Goal: Task Accomplishment & Management: Manage account settings

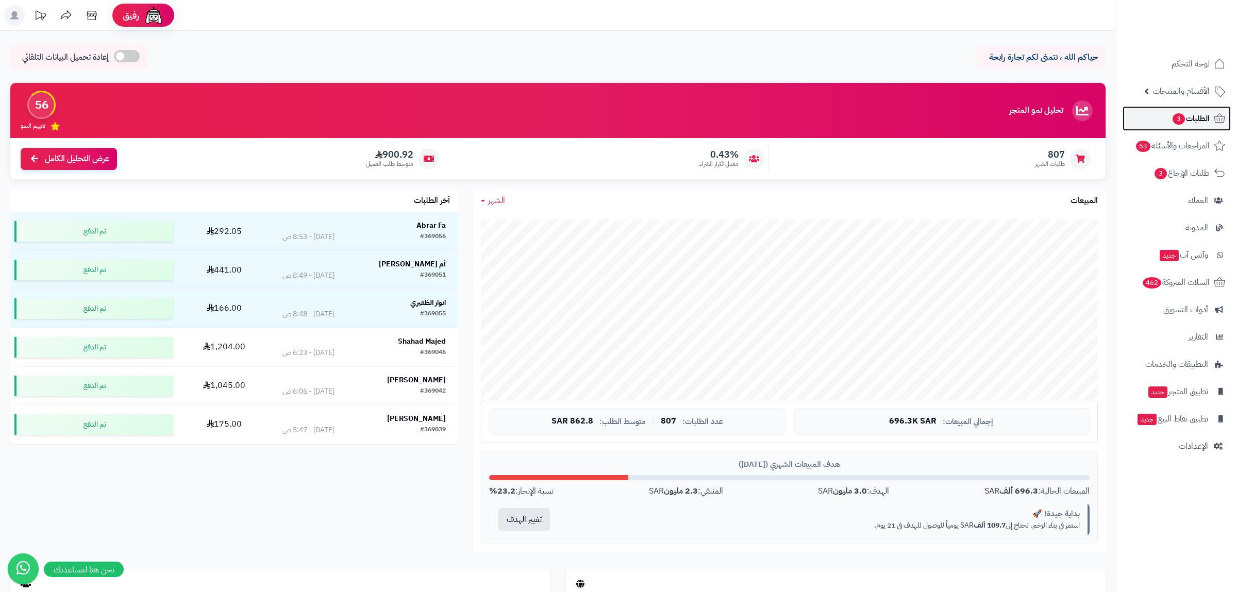
click at [1173, 116] on span "3" at bounding box center [1179, 118] width 12 height 11
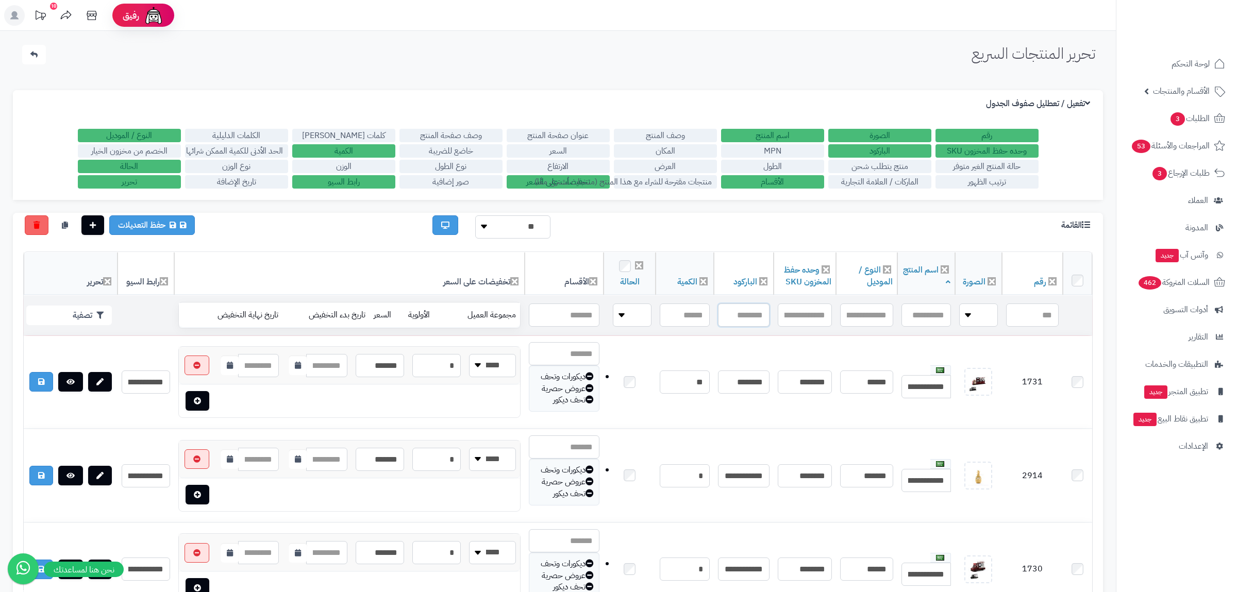
click at [742, 312] on input "text" at bounding box center [744, 315] width 52 height 23
paste input "**********"
type input "**********"
click at [48, 310] on button "تصفية" at bounding box center [69, 315] width 86 height 20
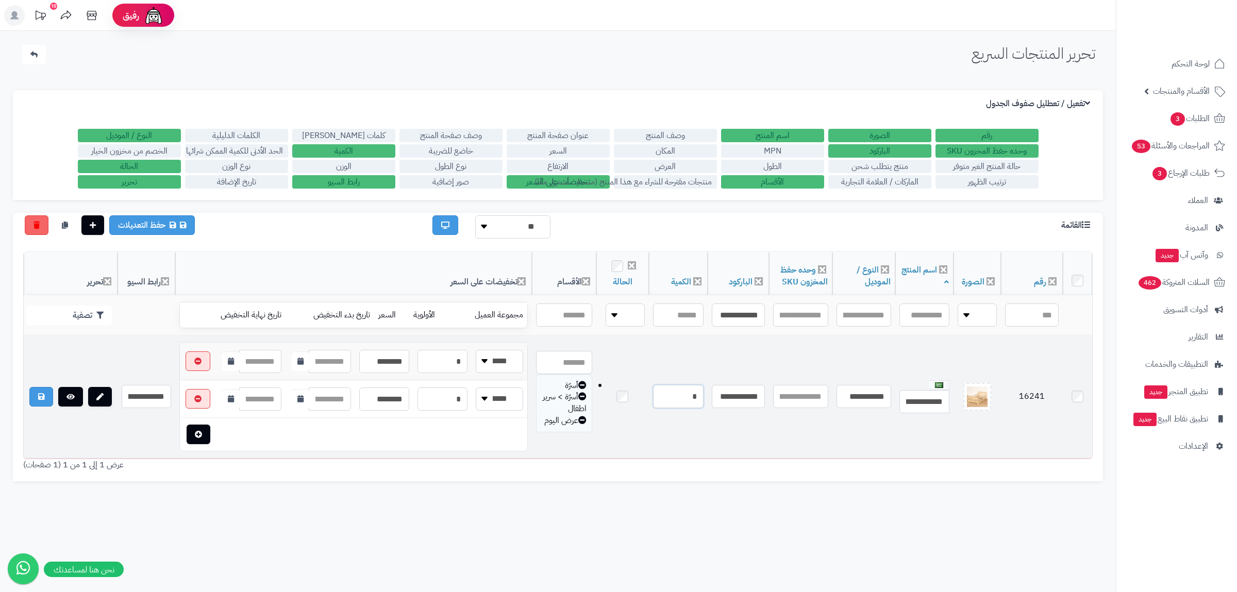
drag, startPoint x: 685, startPoint y: 402, endPoint x: 694, endPoint y: 402, distance: 9.3
click at [694, 402] on input "*" at bounding box center [678, 396] width 51 height 23
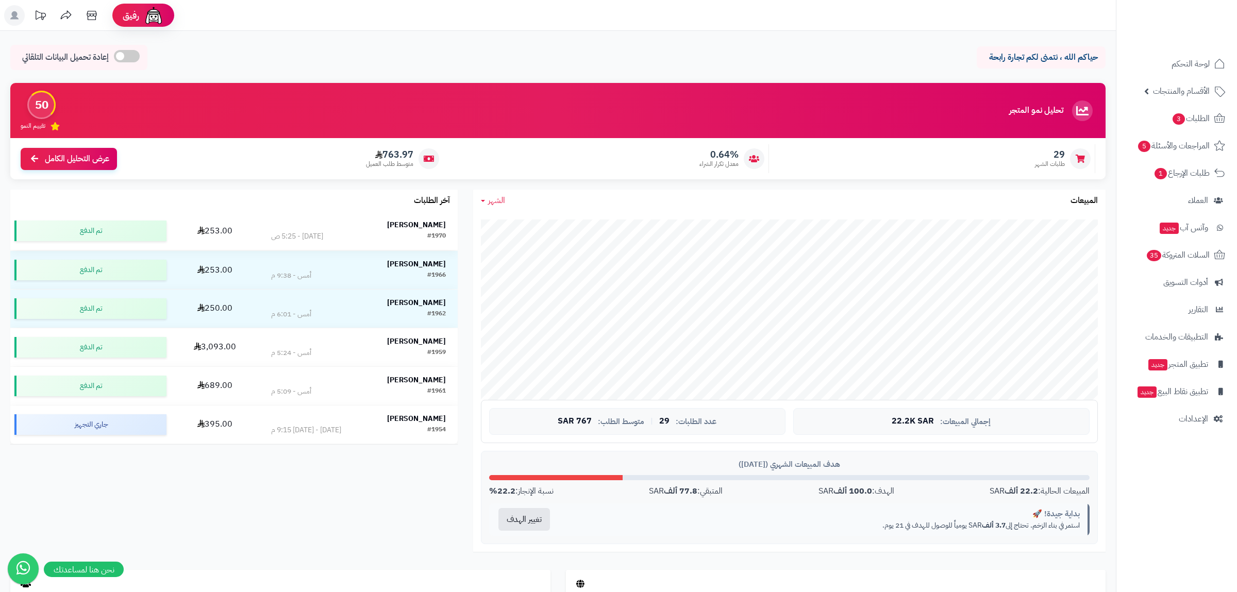
click at [278, 247] on td "Shahad Alharbi #1970 اليوم - 5:25 ص" at bounding box center [358, 231] width 198 height 38
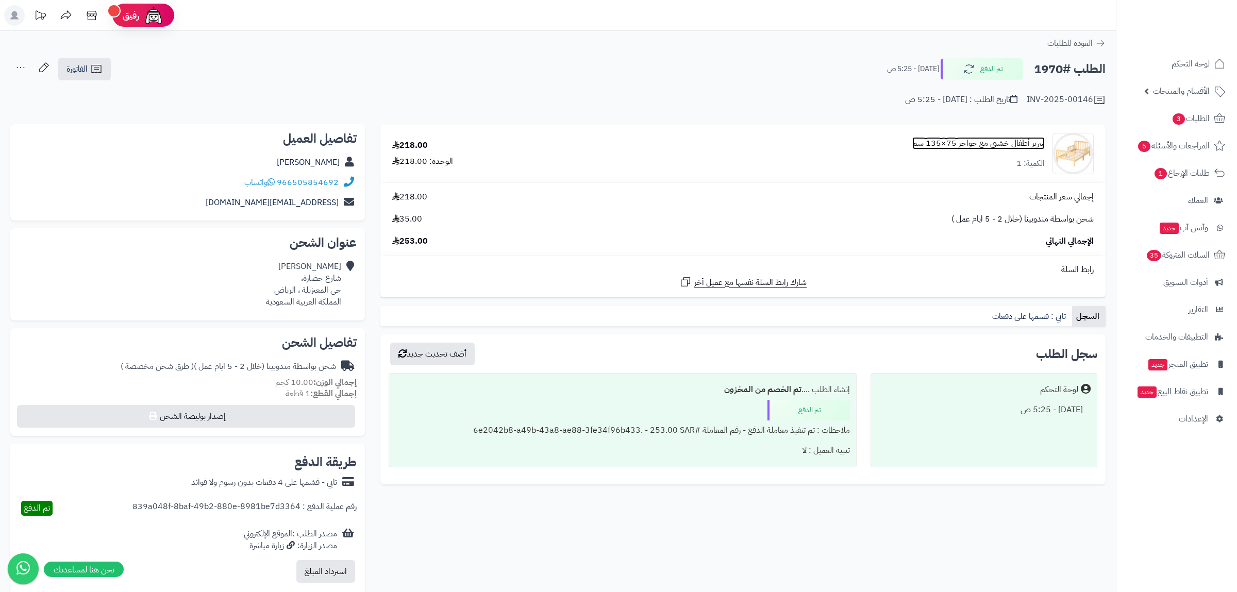
click at [995, 142] on link "سرير أطفال خشبي مع حواجز 75×135 سم" at bounding box center [978, 144] width 132 height 12
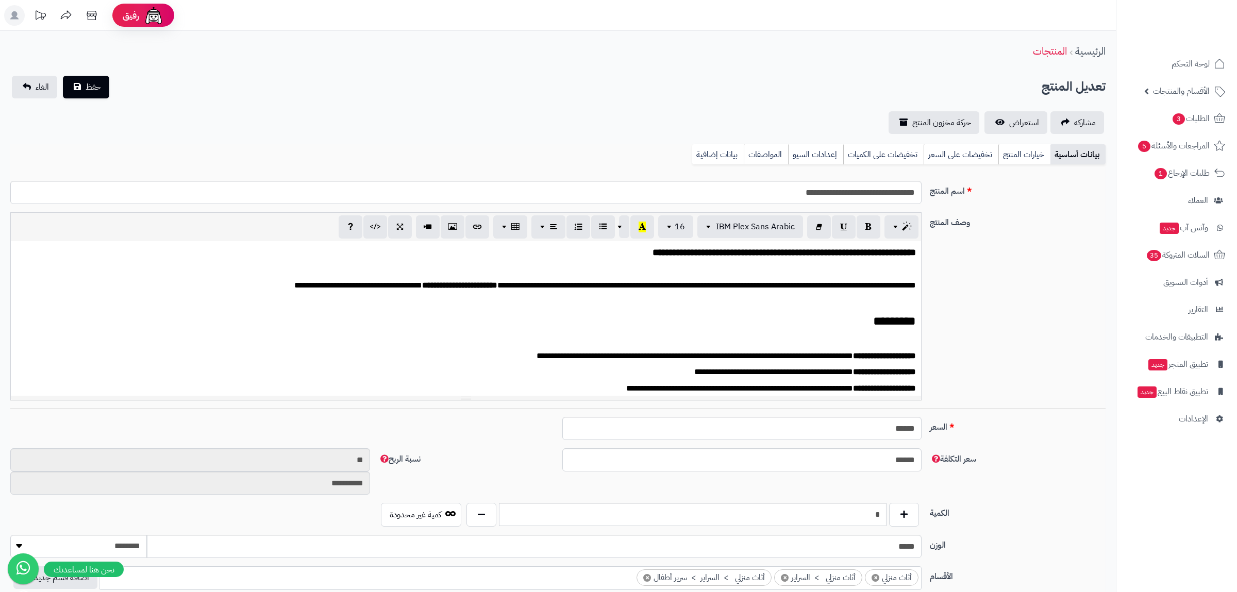
scroll to position [5, 0]
click at [699, 152] on link "بيانات إضافية" at bounding box center [718, 154] width 52 height 21
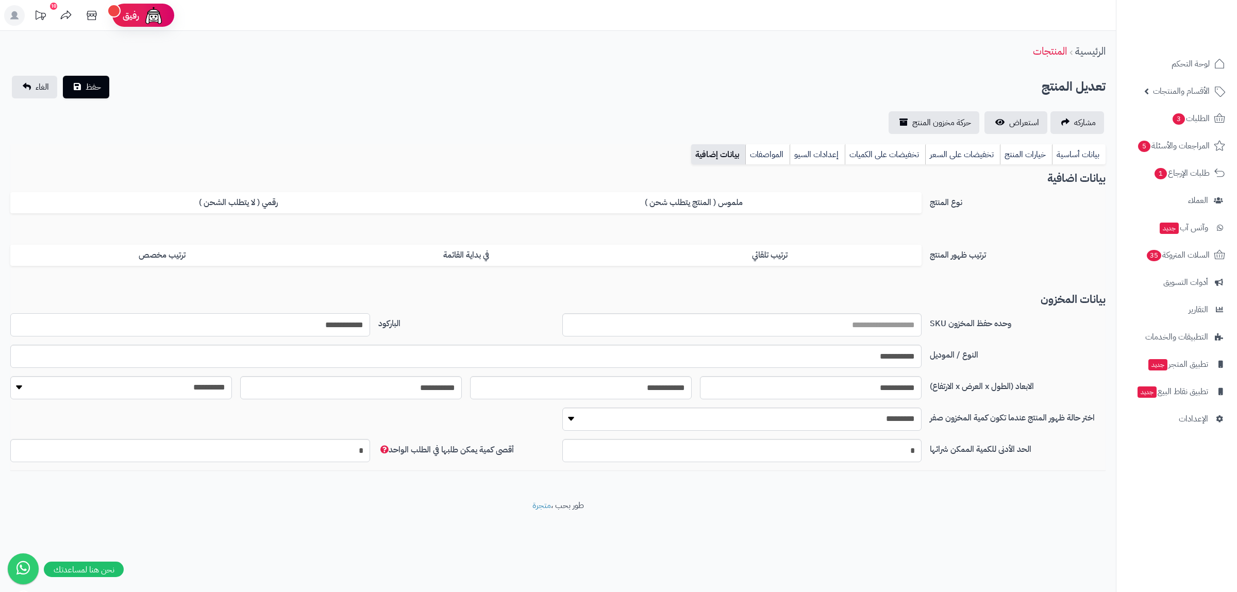
click at [351, 324] on input "**********" at bounding box center [190, 324] width 360 height 23
click at [1093, 159] on link "بيانات أساسية" at bounding box center [1079, 154] width 54 height 21
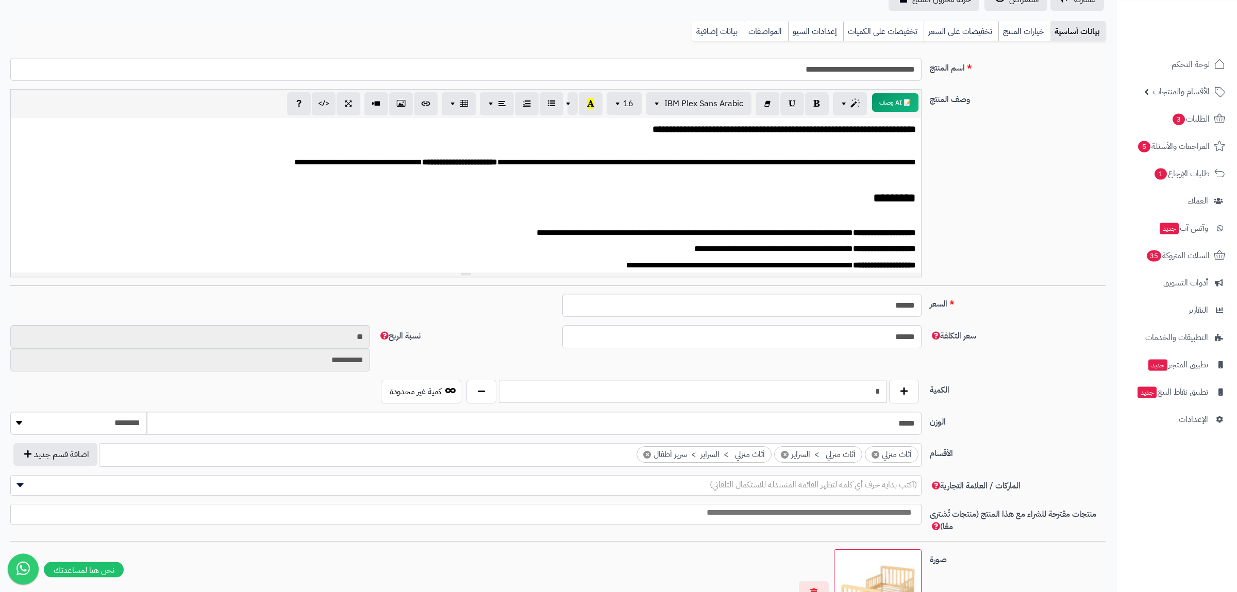
scroll to position [197, 0]
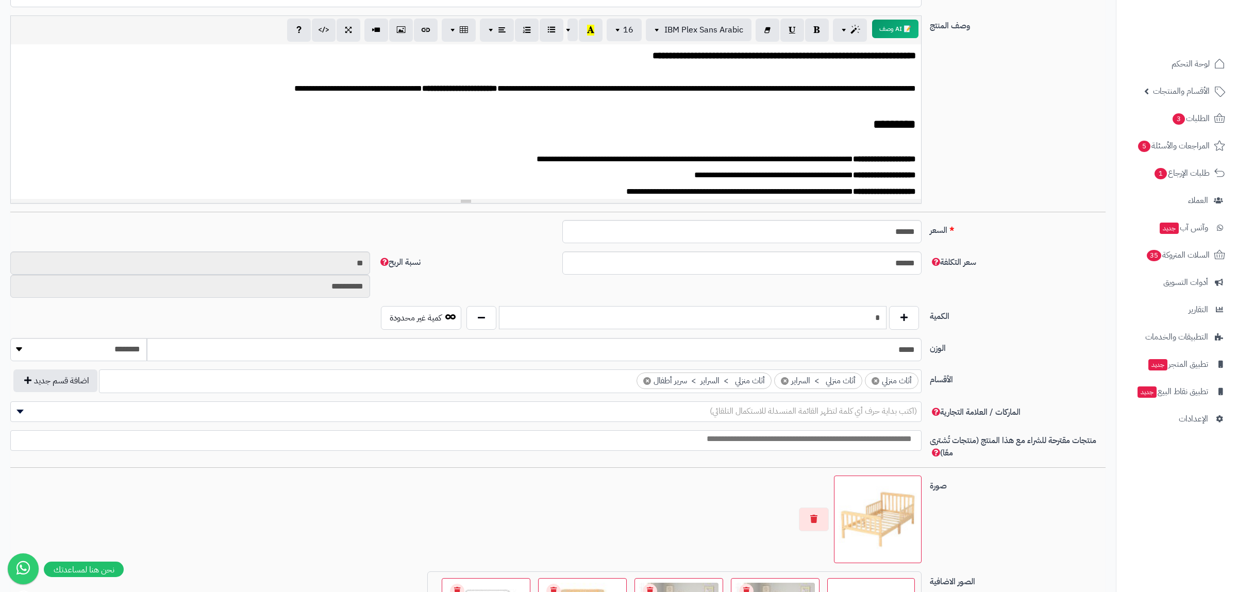
drag, startPoint x: 872, startPoint y: 314, endPoint x: 883, endPoint y: 316, distance: 12.0
click at [883, 316] on input "*" at bounding box center [693, 317] width 388 height 23
type input "*"
click at [994, 316] on label "الكمية" at bounding box center [1018, 314] width 184 height 16
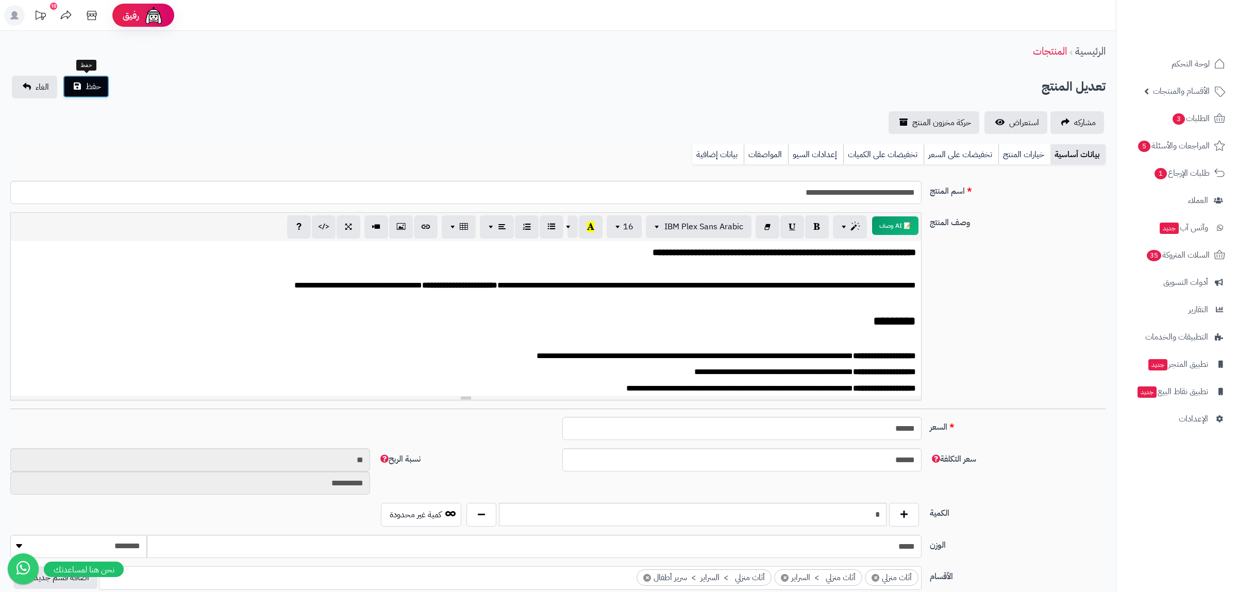
click at [87, 87] on span "حفظ" at bounding box center [93, 86] width 15 height 12
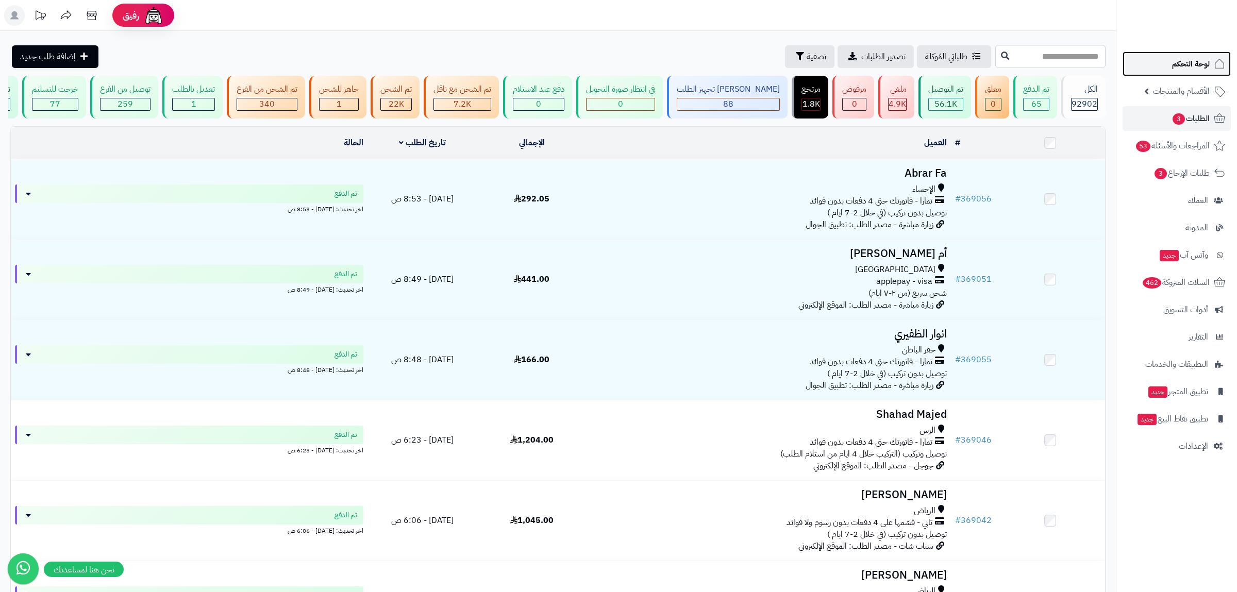
click at [1177, 56] on link "لوحة التحكم" at bounding box center [1177, 64] width 108 height 25
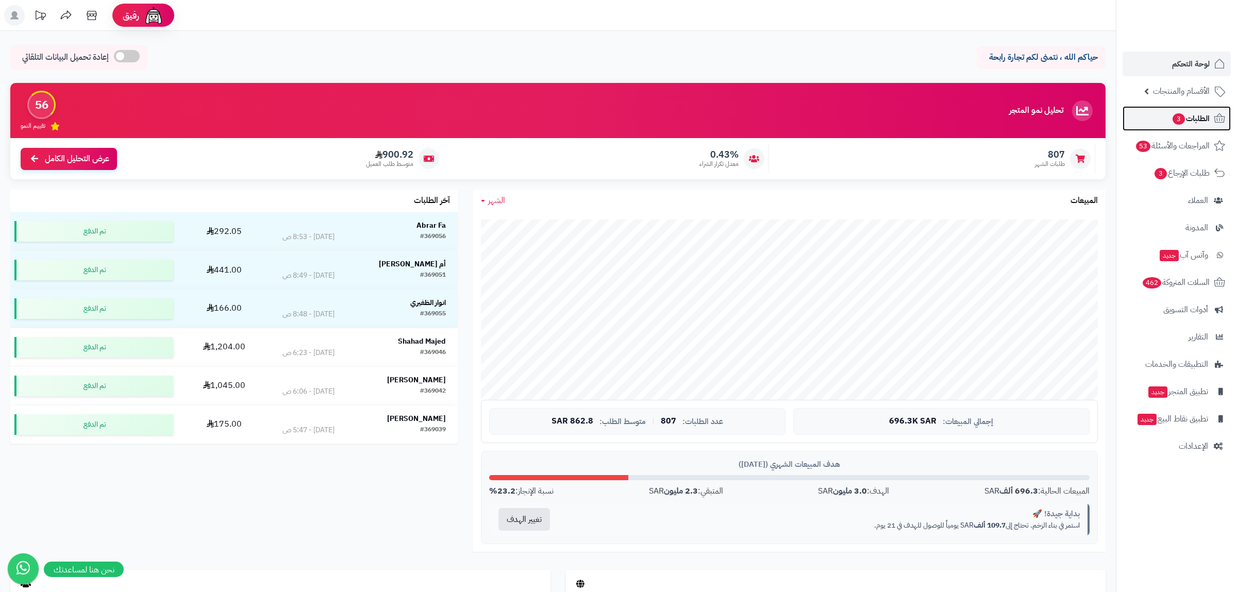
click at [1185, 121] on span "الطلبات 3" at bounding box center [1191, 118] width 38 height 14
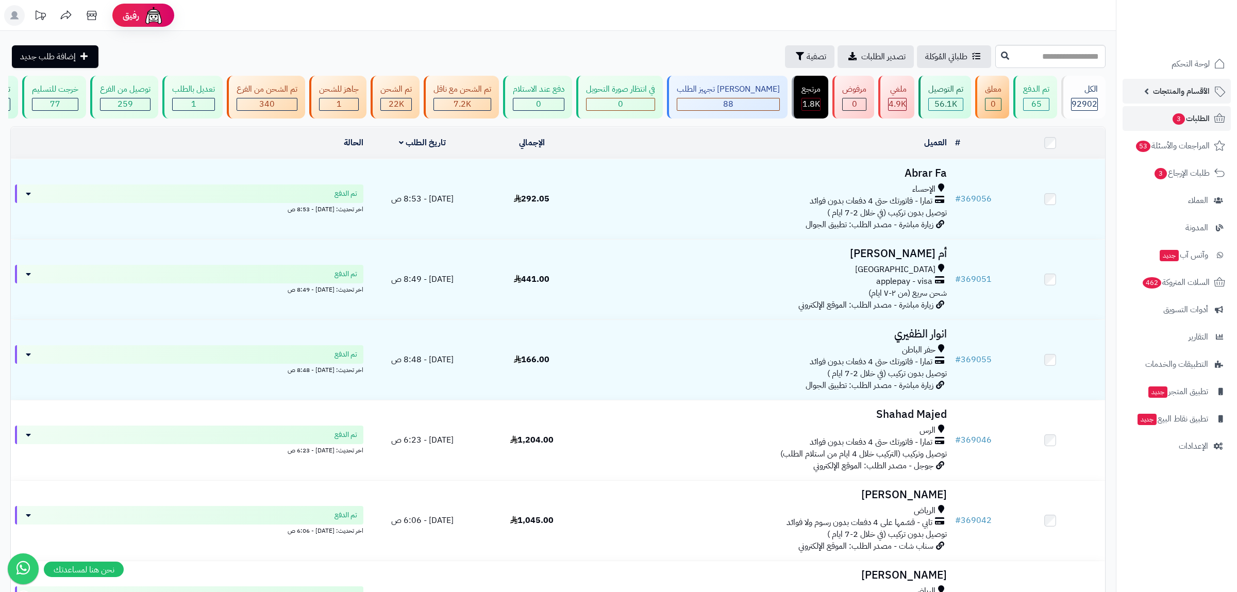
click at [1177, 100] on link "الأقسام والمنتجات" at bounding box center [1177, 91] width 108 height 25
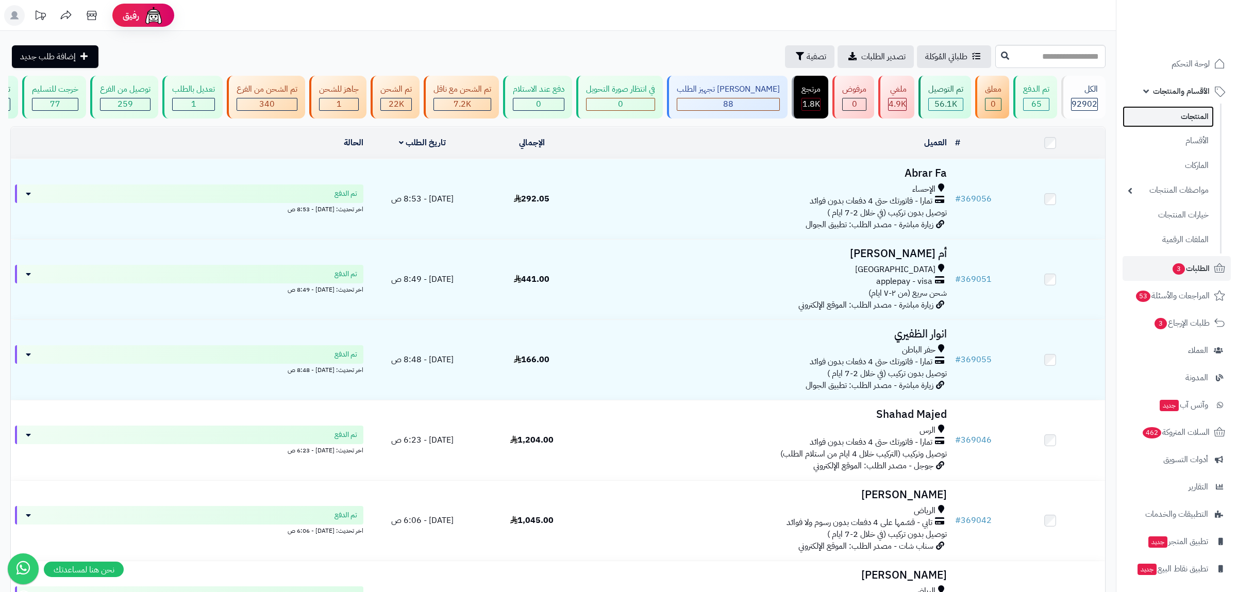
click at [1178, 114] on link "المنتجات" at bounding box center [1168, 116] width 91 height 21
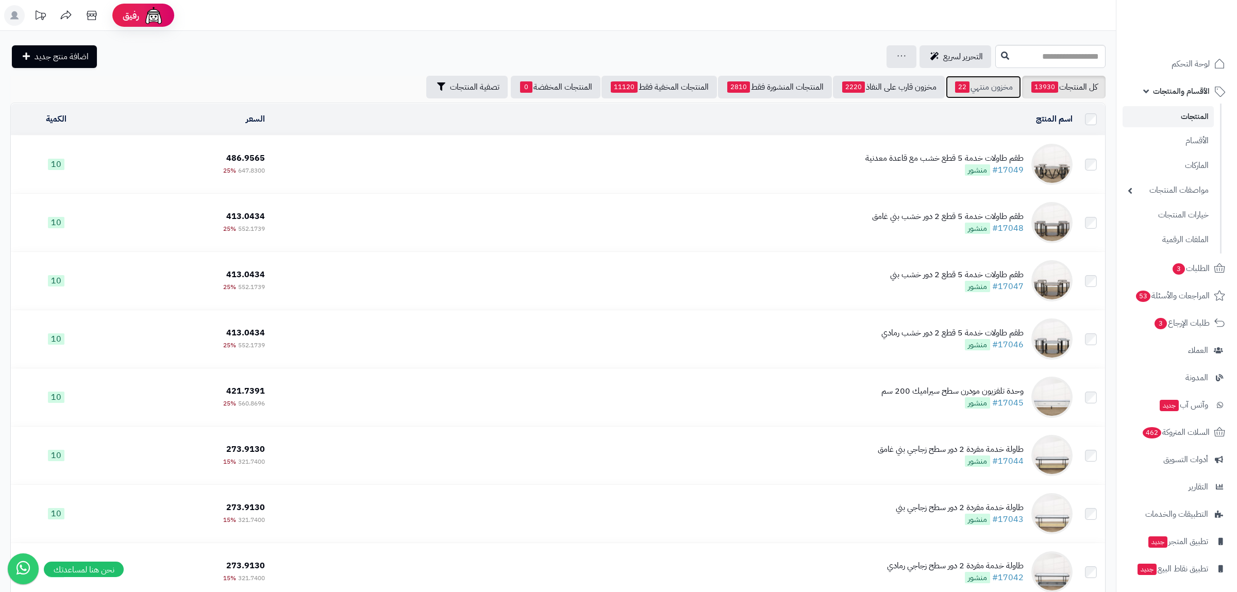
click at [985, 79] on link "مخزون منتهي 22" at bounding box center [983, 87] width 75 height 23
